Goal: Task Accomplishment & Management: Use online tool/utility

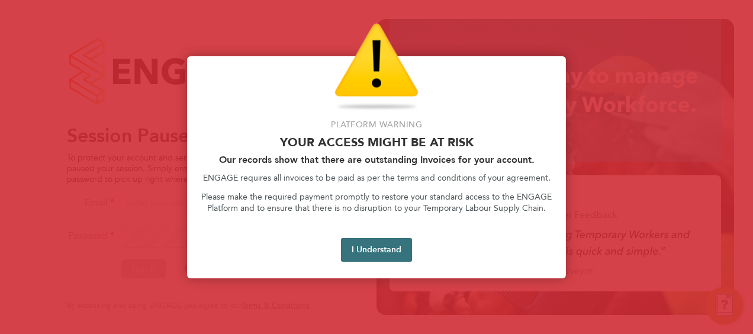
click at [394, 244] on button "I Understand" at bounding box center [376, 250] width 71 height 24
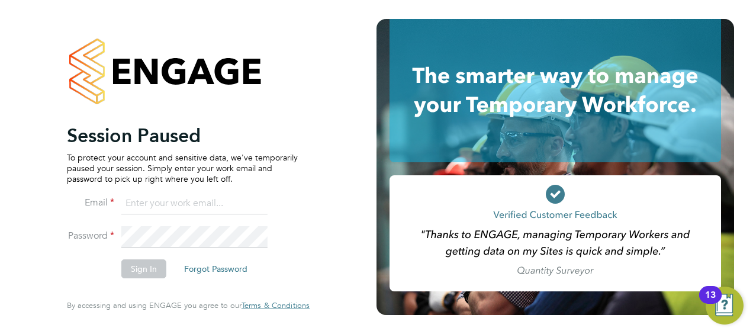
click at [199, 207] on input at bounding box center [194, 203] width 146 height 21
type input "Nicholas.morgan@hays.com"
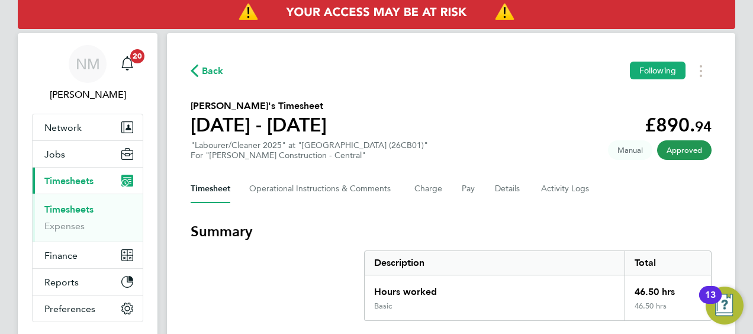
click at [200, 70] on span "Back" at bounding box center [207, 69] width 33 height 11
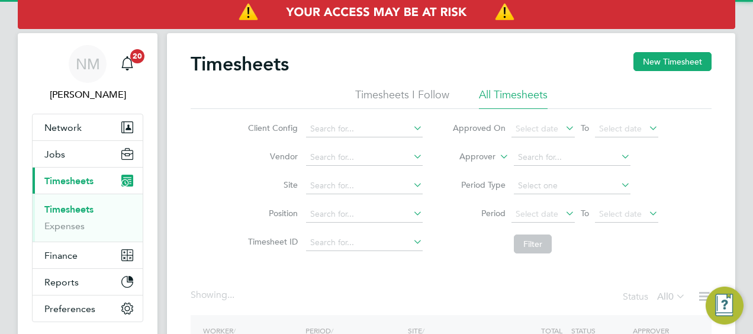
click at [486, 158] on label "Approver" at bounding box center [468, 157] width 53 height 12
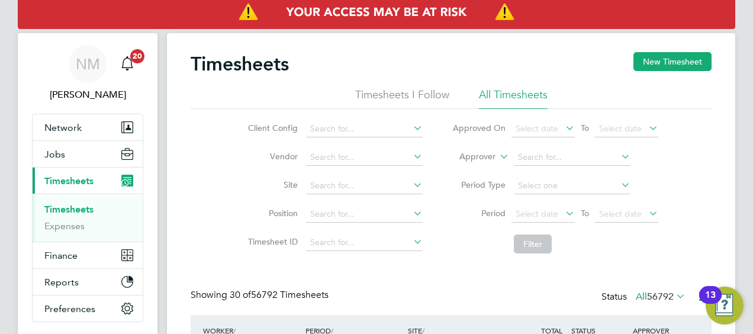
click at [472, 169] on li "Worker" at bounding box center [466, 170] width 58 height 15
click at [527, 153] on input at bounding box center [572, 157] width 117 height 17
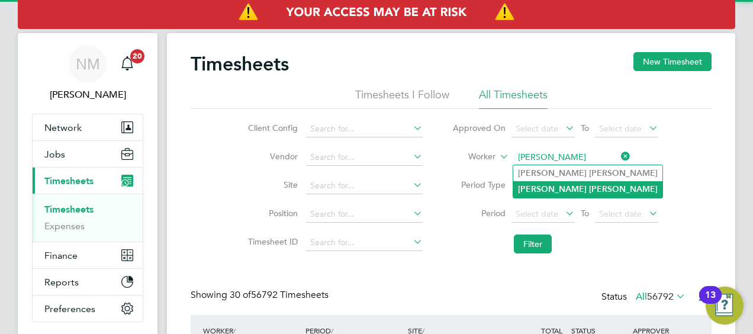
click at [589, 186] on b "[PERSON_NAME]" at bounding box center [623, 189] width 69 height 10
type input "[PERSON_NAME]"
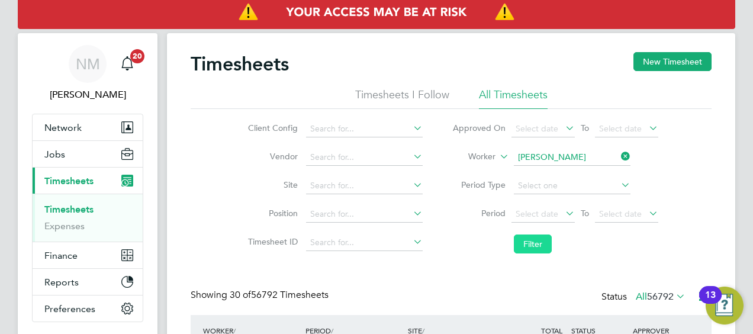
click at [528, 240] on button "Filter" at bounding box center [533, 243] width 38 height 19
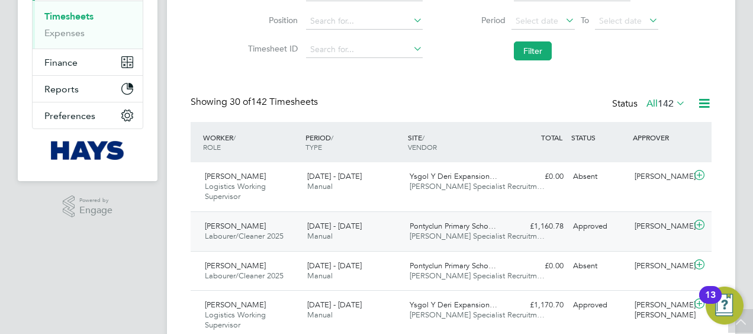
click at [444, 233] on span "[PERSON_NAME] Specialist Recruitm…" at bounding box center [476, 236] width 135 height 10
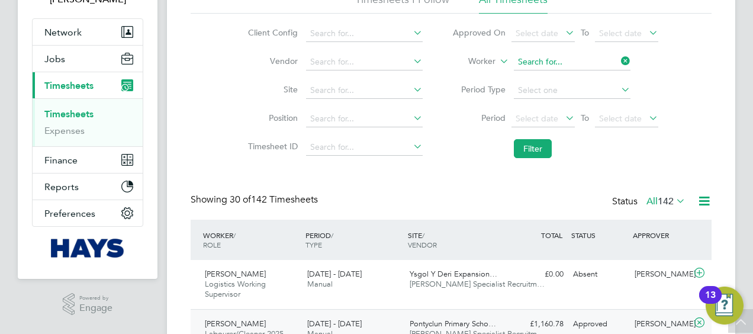
click at [614, 64] on input at bounding box center [572, 62] width 117 height 17
click at [599, 64] on input at bounding box center [572, 62] width 117 height 17
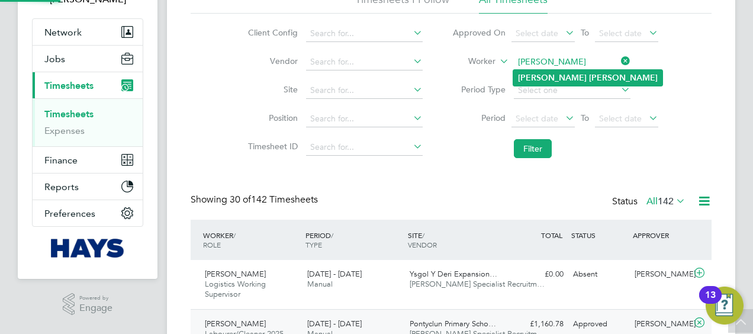
click at [586, 73] on li "[PERSON_NAME]" at bounding box center [587, 78] width 149 height 16
type input "[PERSON_NAME]"
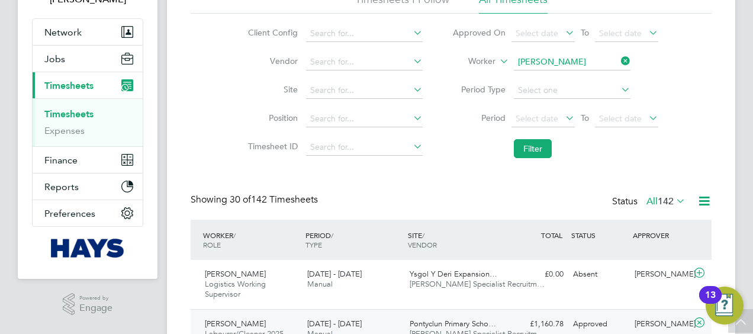
click at [544, 130] on li "Period Select date To Select date" at bounding box center [554, 119] width 235 height 28
click at [531, 150] on button "Filter" at bounding box center [533, 148] width 38 height 19
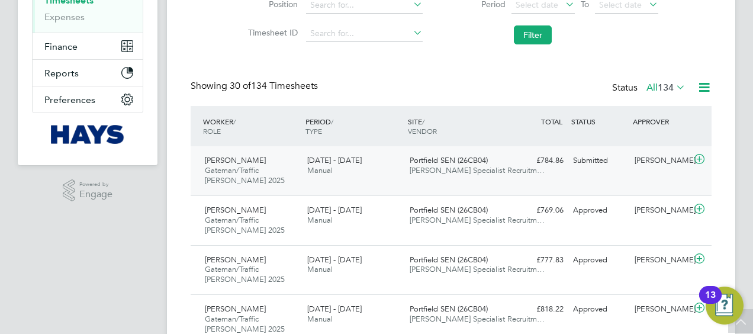
click at [458, 166] on span "[PERSON_NAME] Specialist Recruitm…" at bounding box center [476, 170] width 135 height 10
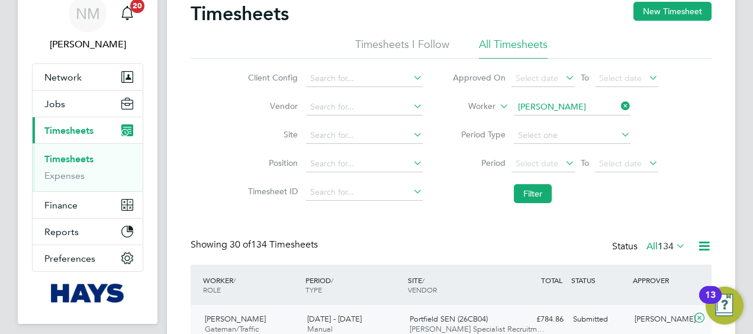
click at [618, 103] on icon at bounding box center [618, 106] width 0 height 17
click at [582, 109] on input at bounding box center [572, 107] width 117 height 17
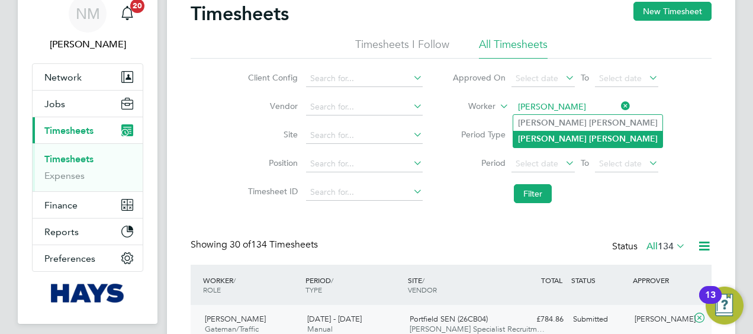
click at [561, 138] on li "[PERSON_NAME]" at bounding box center [587, 139] width 149 height 16
type input "[PERSON_NAME]"
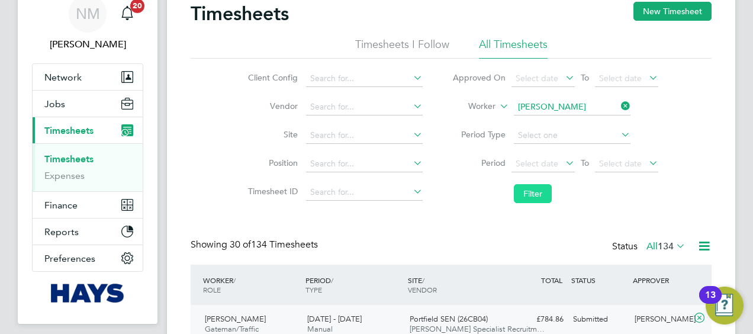
click at [538, 192] on button "Filter" at bounding box center [533, 193] width 38 height 19
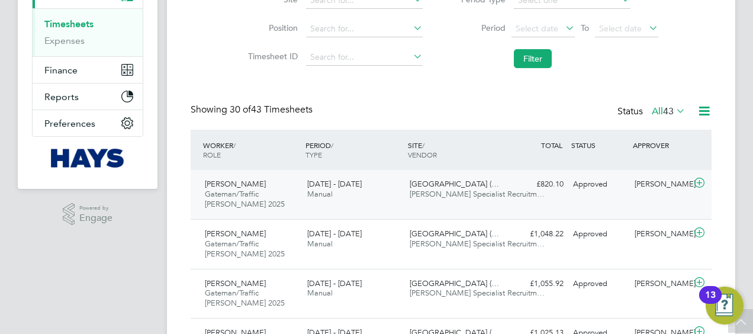
click at [451, 196] on span "[PERSON_NAME] Specialist Recruitm…" at bounding box center [476, 194] width 135 height 10
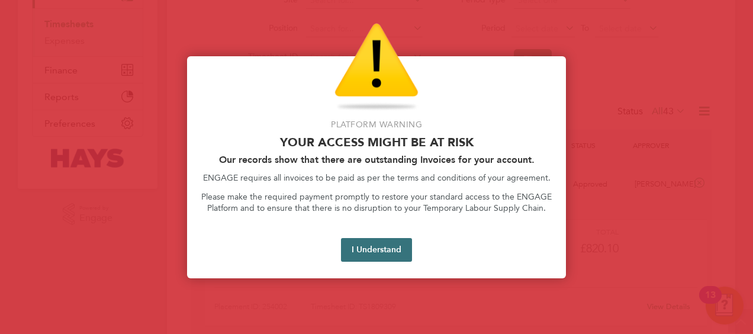
click at [374, 254] on button "I Understand" at bounding box center [376, 250] width 71 height 24
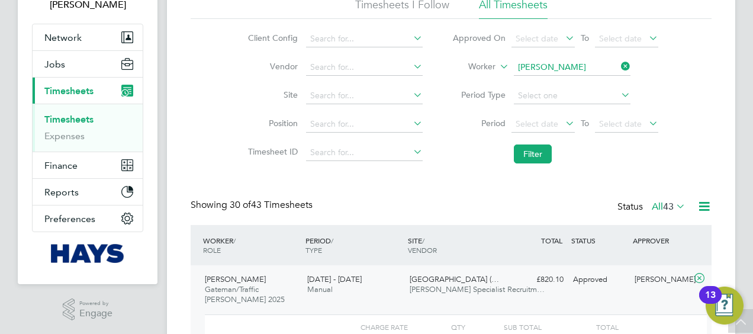
scroll to position [91, 0]
